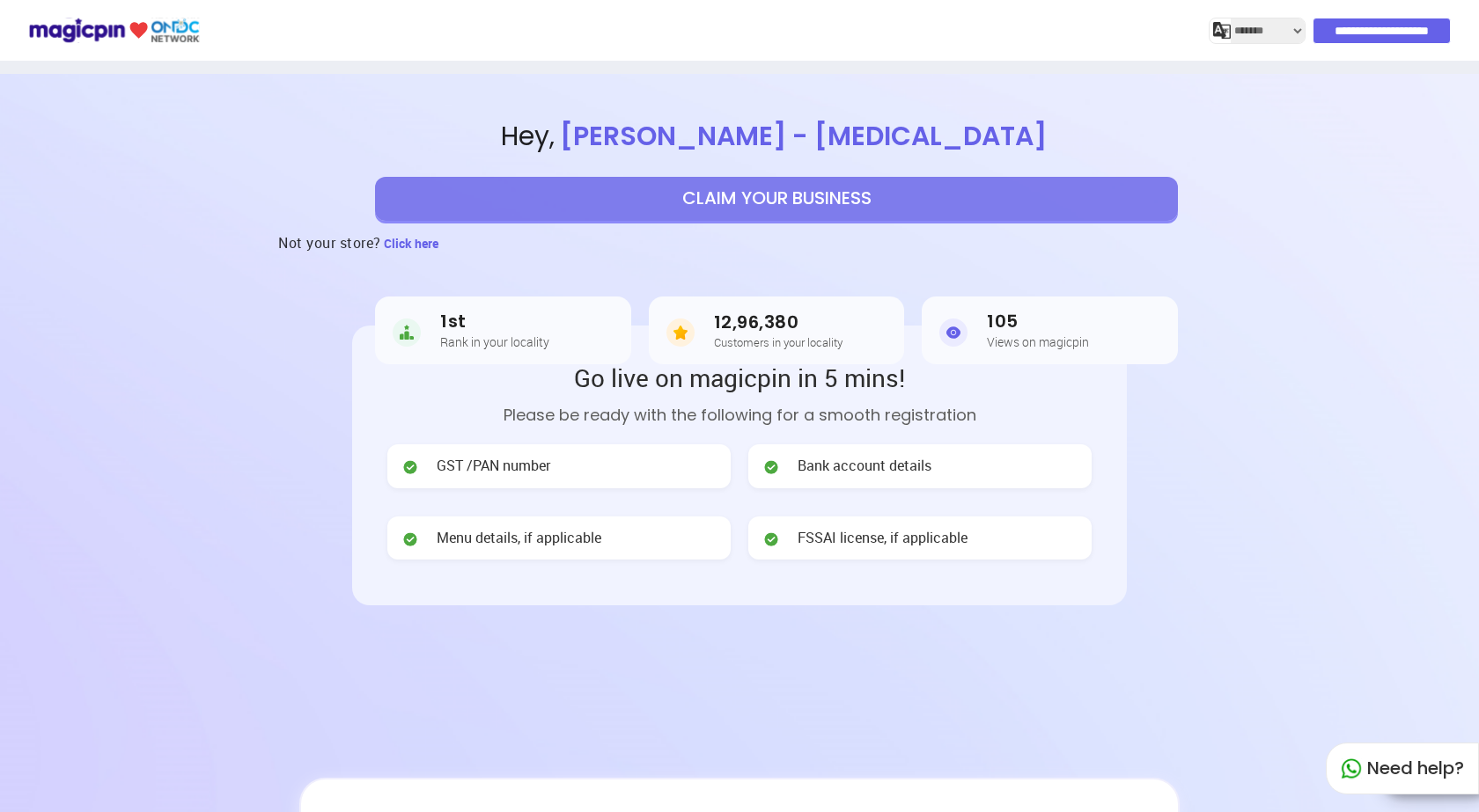
select select "*******"
click at [769, 201] on button "CLAIM YOUR BUSINESS" at bounding box center [776, 199] width 803 height 44
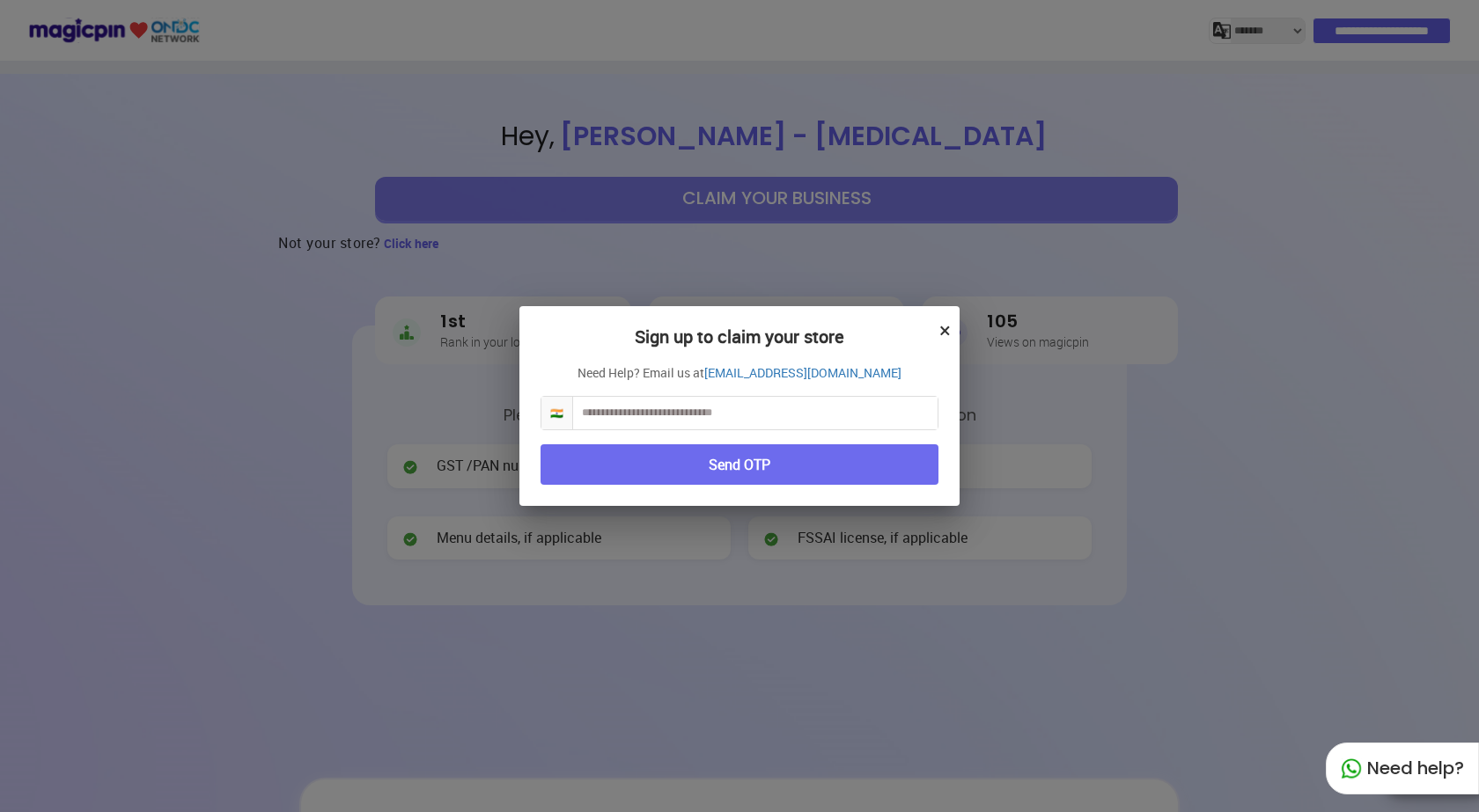
click at [690, 401] on input "text" at bounding box center [754, 413] width 364 height 33
click at [836, 398] on input "text" at bounding box center [754, 413] width 364 height 33
type input "**********"
click at [783, 462] on button "Send OTP" at bounding box center [739, 466] width 398 height 42
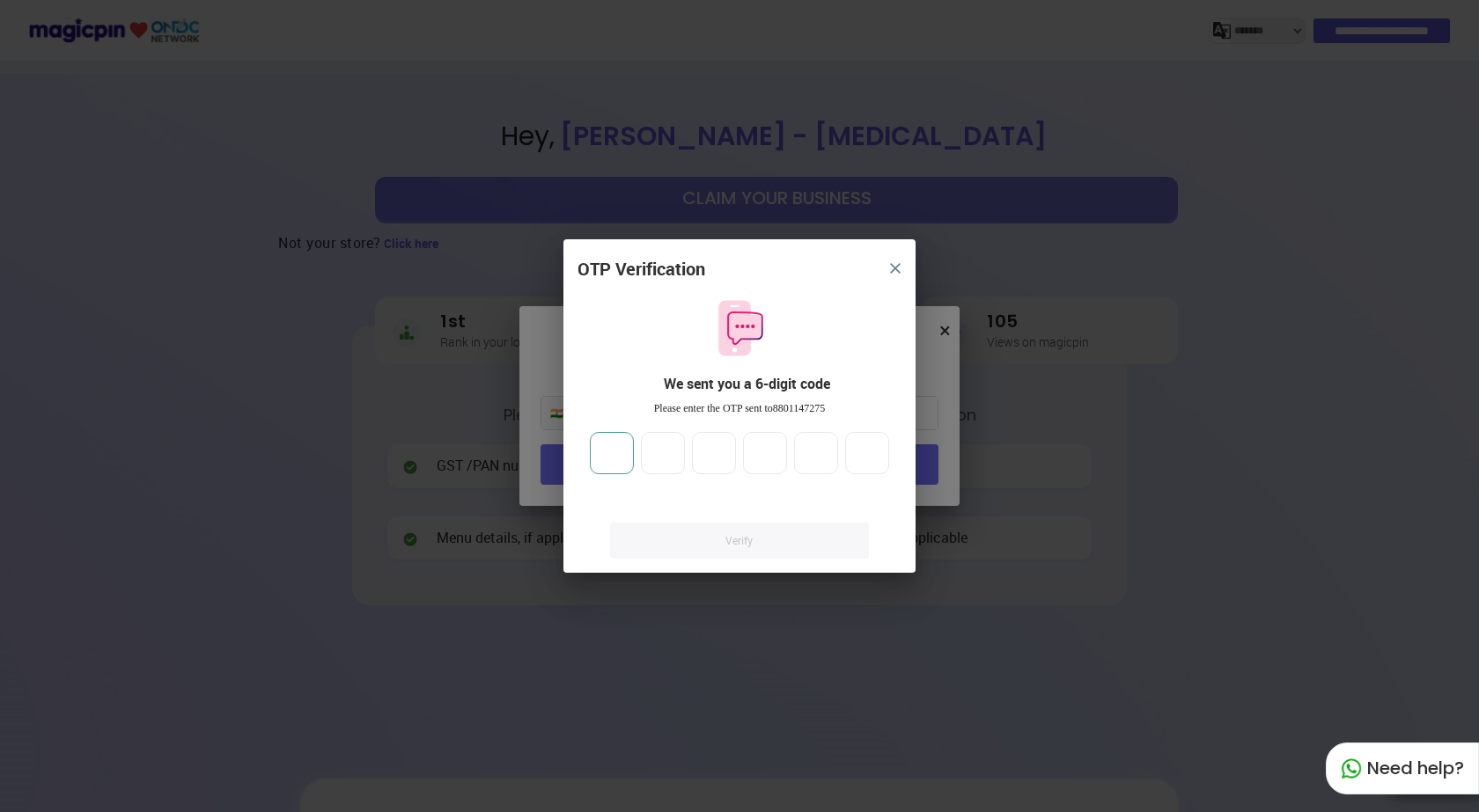
click at [624, 447] on input "number" at bounding box center [611, 453] width 44 height 43
type input "*"
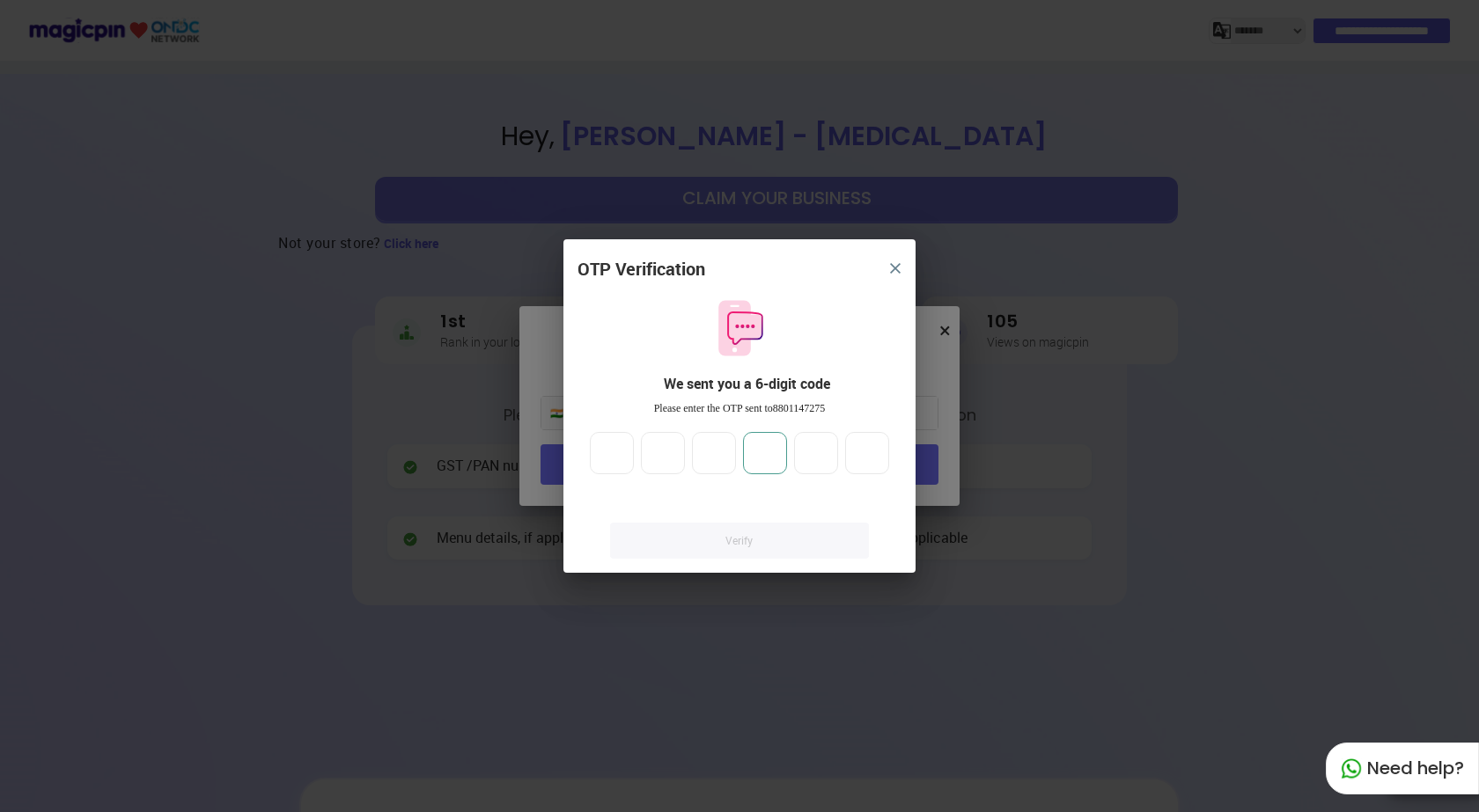
type input "*"
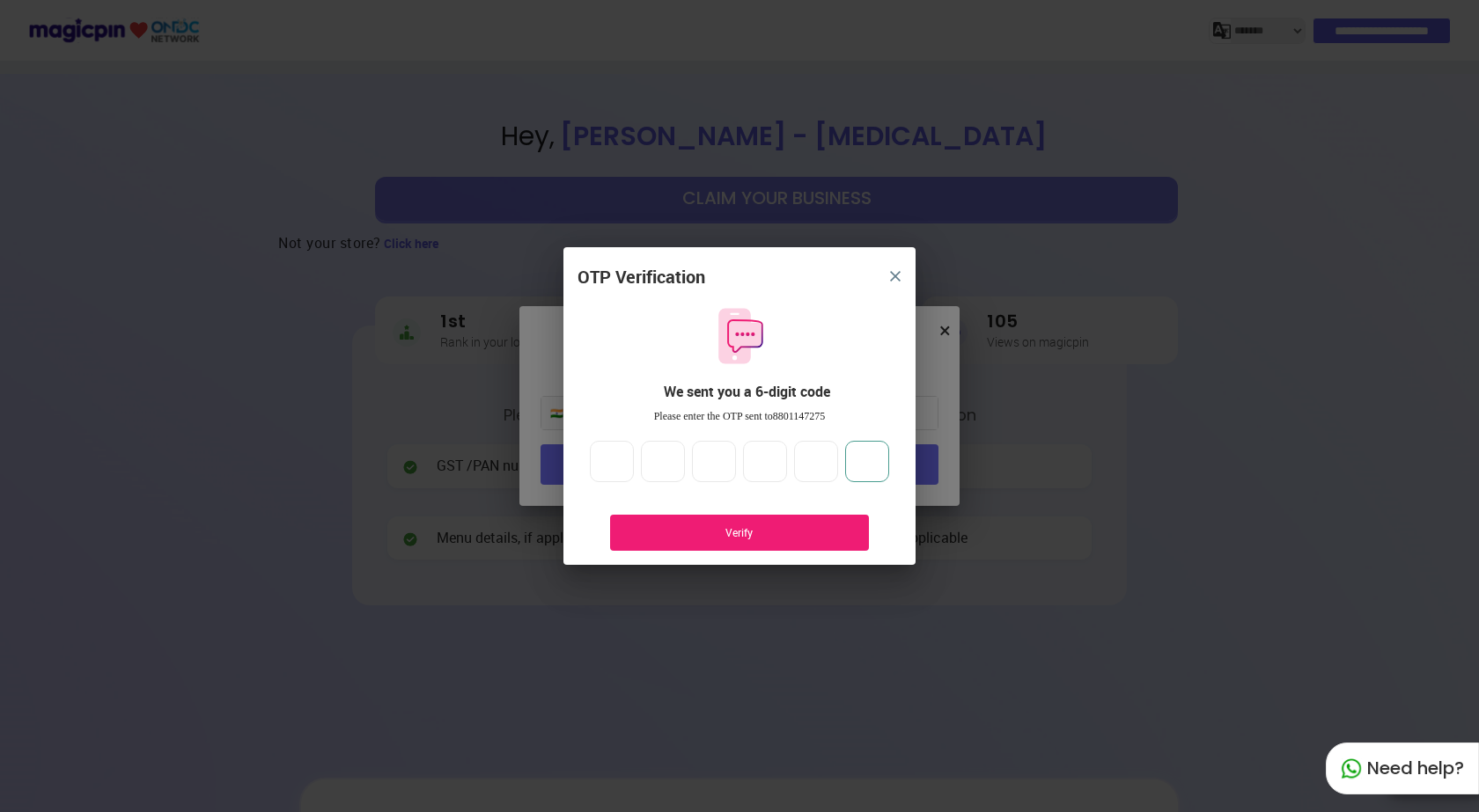
type input "*"
click at [676, 524] on div "Verify" at bounding box center [739, 533] width 259 height 36
